Goal: Transaction & Acquisition: Purchase product/service

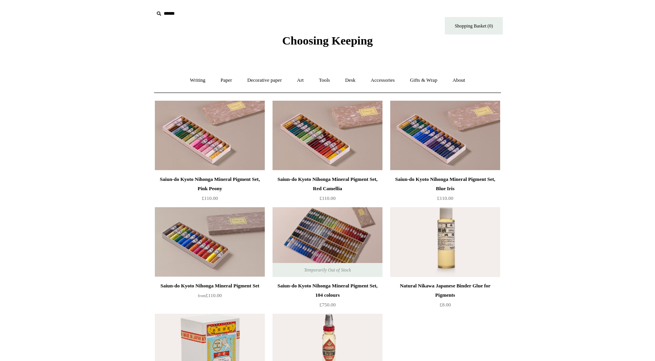
click at [348, 290] on div "Saiun-do Kyoto Nihonga Mineral Pigment Set, 104 colours" at bounding box center [328, 290] width 106 height 19
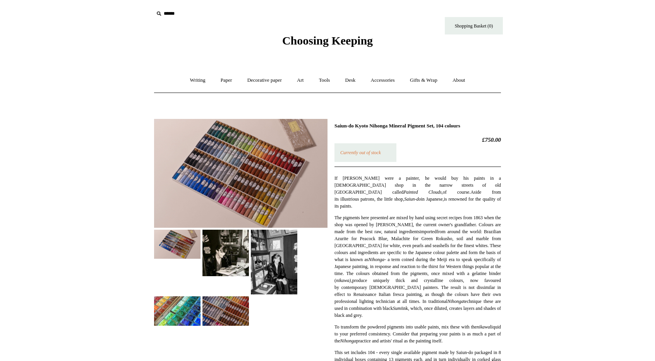
click at [274, 214] on img at bounding box center [240, 173] width 173 height 109
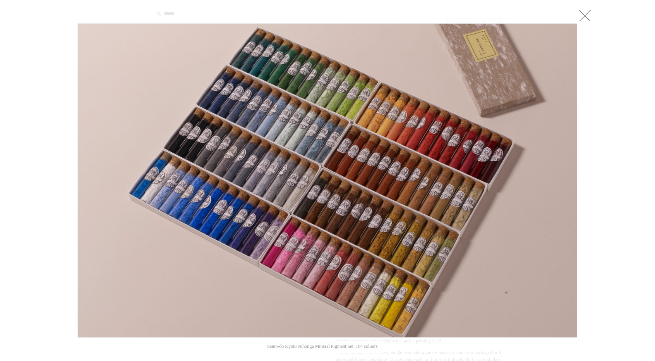
click at [276, 216] on img at bounding box center [327, 181] width 499 height 314
click at [588, 14] on link at bounding box center [584, 15] width 15 height 15
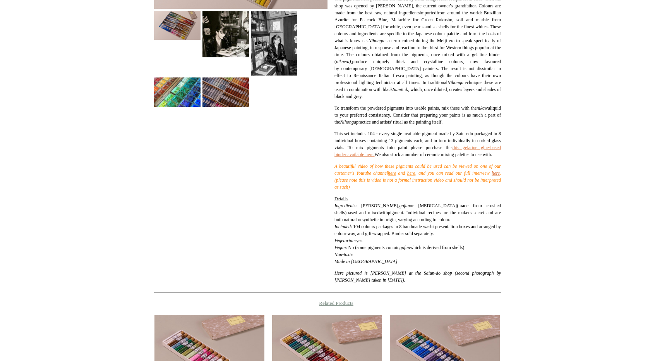
scroll to position [219, 0]
click at [492, 175] on link "here" at bounding box center [496, 172] width 8 height 5
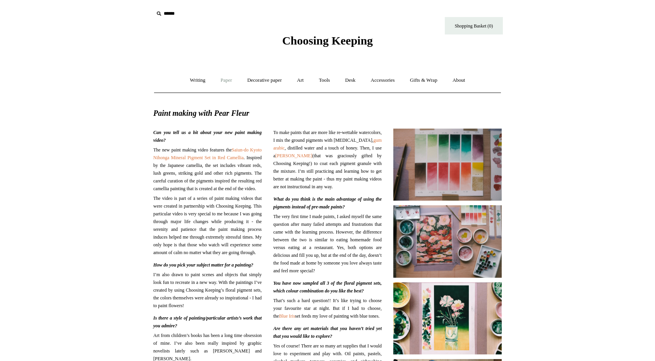
click at [221, 77] on link "Paper +" at bounding box center [227, 80] width 26 height 21
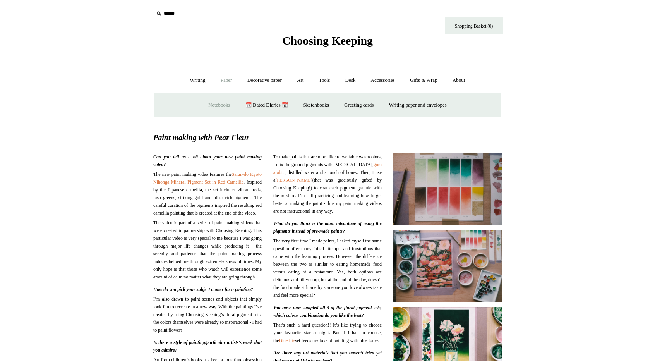
click at [210, 106] on link "Notebooks +" at bounding box center [219, 105] width 36 height 21
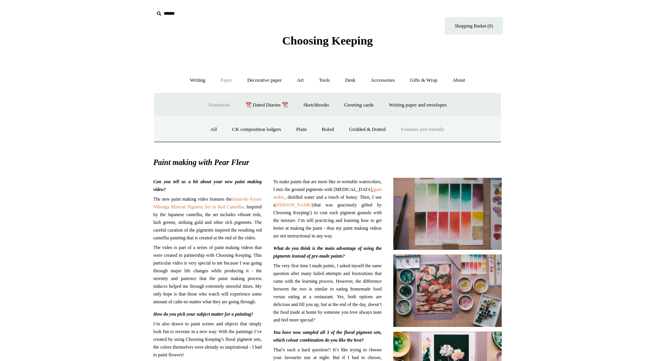
click at [407, 132] on link "Fountain pen friendly" at bounding box center [423, 129] width 58 height 21
